Goal: Information Seeking & Learning: Learn about a topic

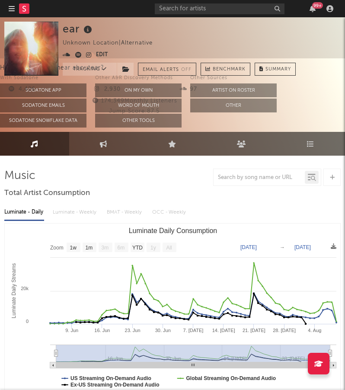
select select "1w"
click at [175, 10] on input "text" at bounding box center [220, 8] width 130 height 11
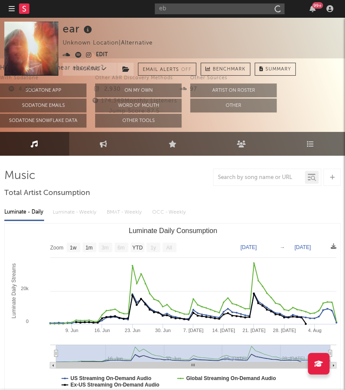
type input "e"
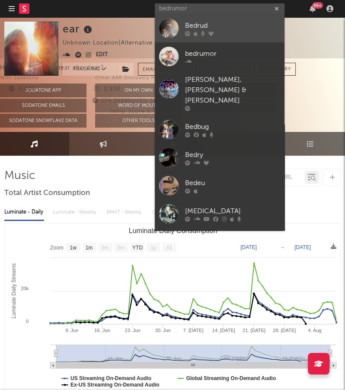
type input "bedrumor"
click at [243, 27] on div "Bedrud" at bounding box center [232, 26] width 95 height 10
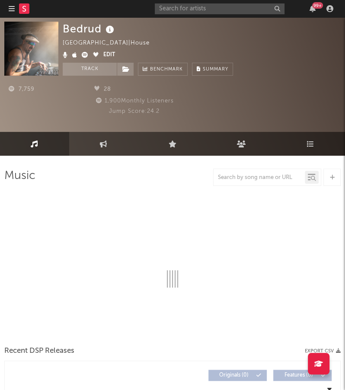
select select "1w"
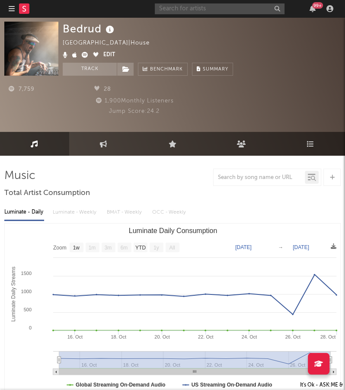
click at [208, 8] on input "text" at bounding box center [220, 8] width 130 height 11
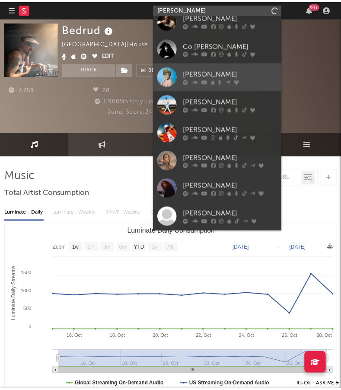
scroll to position [93, 0]
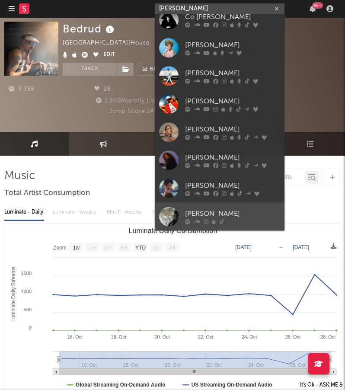
type input "[PERSON_NAME]"
click at [224, 217] on div "[PERSON_NAME]" at bounding box center [232, 214] width 95 height 10
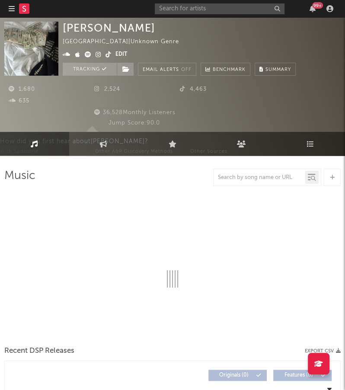
select select "1w"
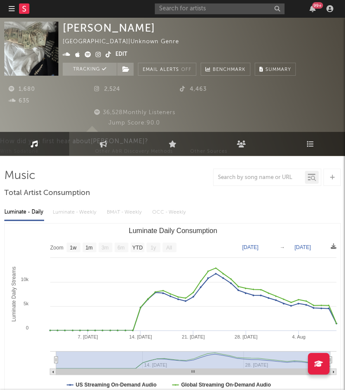
click at [86, 54] on icon at bounding box center [88, 54] width 6 height 6
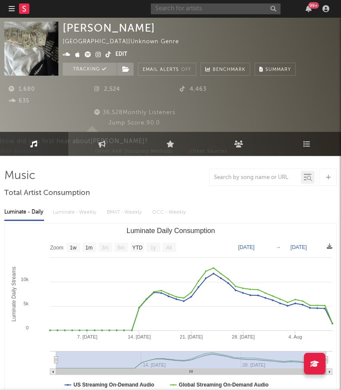
click at [178, 9] on input "text" at bounding box center [216, 8] width 130 height 11
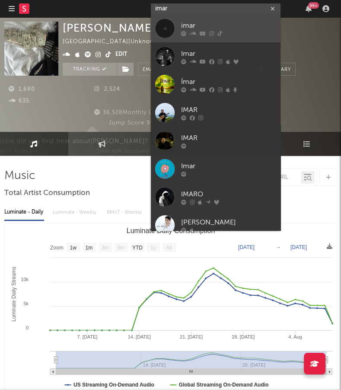
type input "imar"
click at [244, 29] on div "imar" at bounding box center [228, 26] width 95 height 10
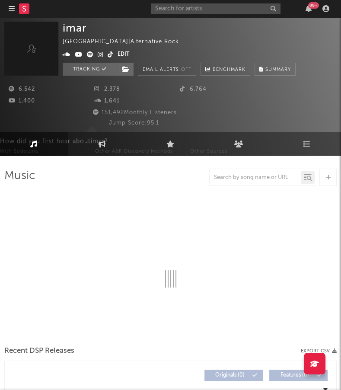
select select "6m"
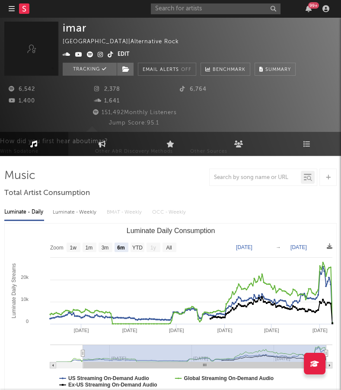
click at [101, 54] on icon at bounding box center [101, 54] width 6 height 6
click at [67, 52] on icon at bounding box center [67, 54] width 8 height 6
click at [196, 6] on input "text" at bounding box center [216, 8] width 130 height 11
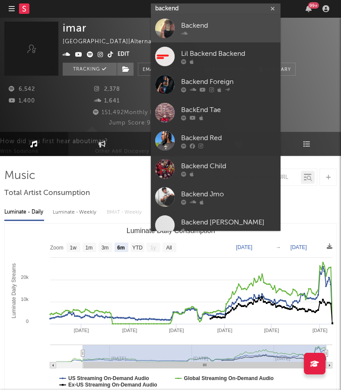
type input "backend"
click at [243, 31] on div "Backend" at bounding box center [228, 26] width 95 height 10
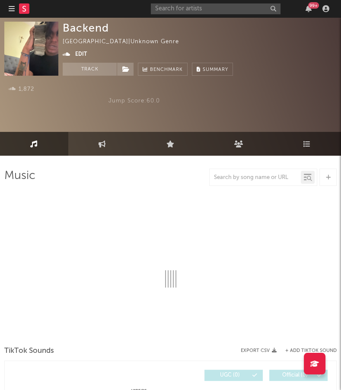
select select "1w"
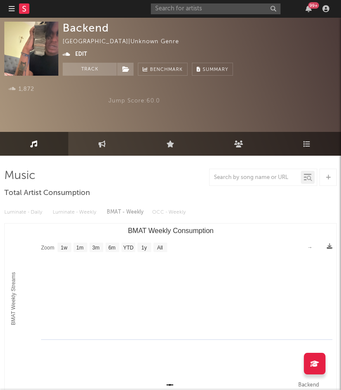
click at [66, 54] on icon at bounding box center [67, 54] width 8 height 6
